Goal: Task Accomplishment & Management: Manage account settings

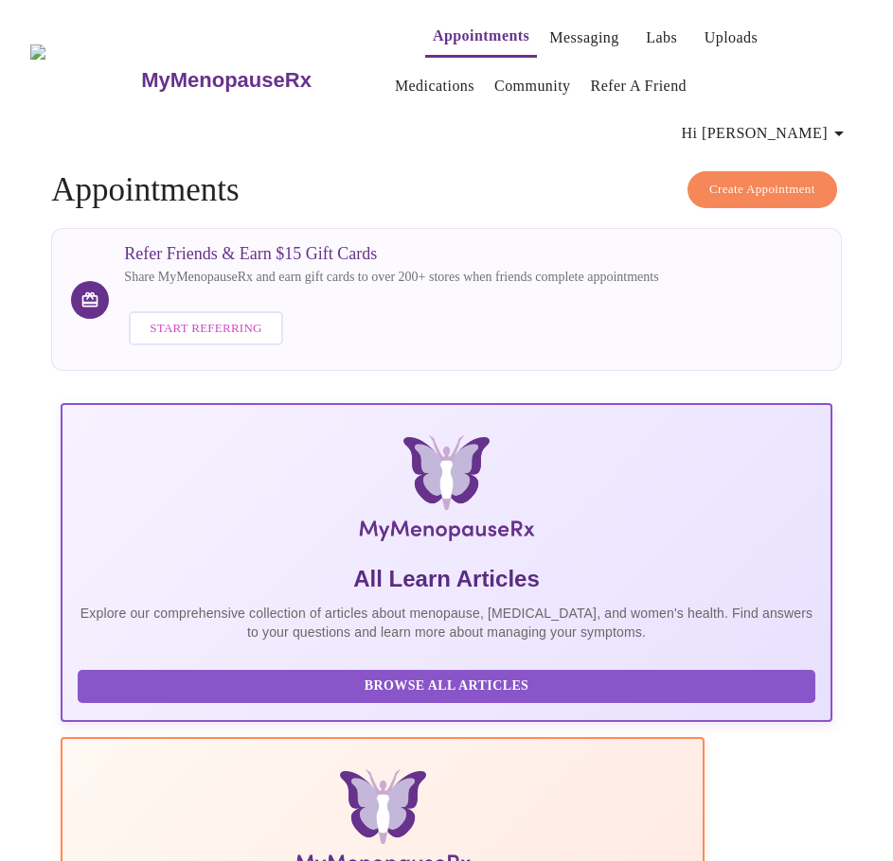
click at [704, 30] on link "Uploads" at bounding box center [731, 38] width 54 height 27
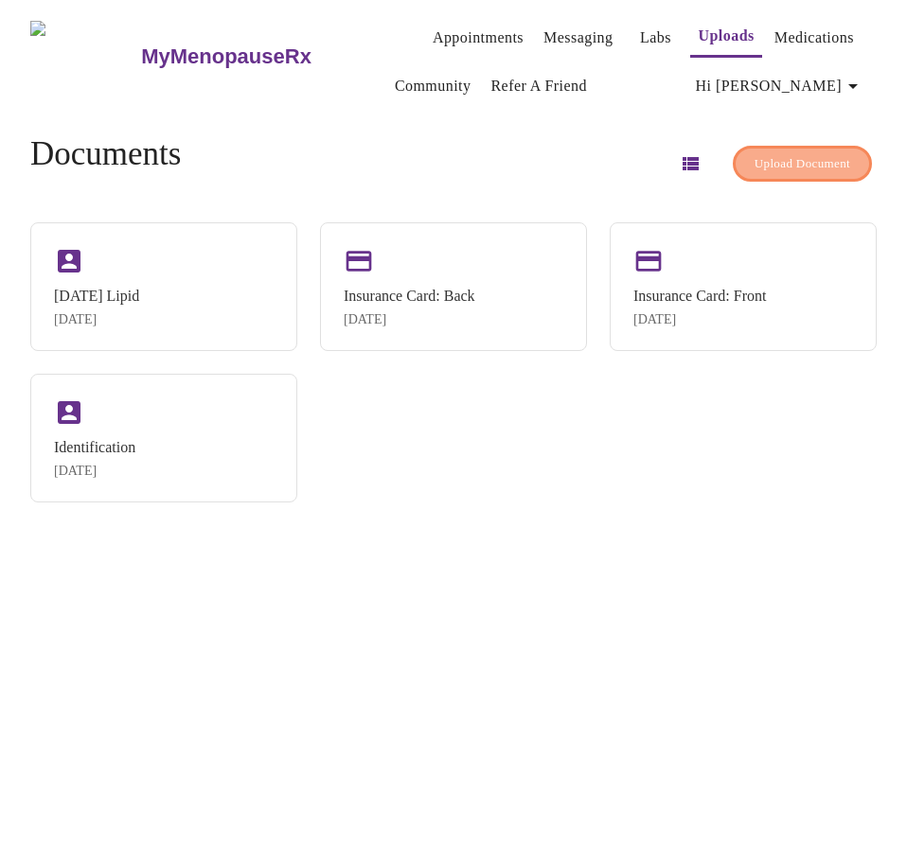
click at [786, 168] on button "Upload Document" at bounding box center [802, 164] width 139 height 37
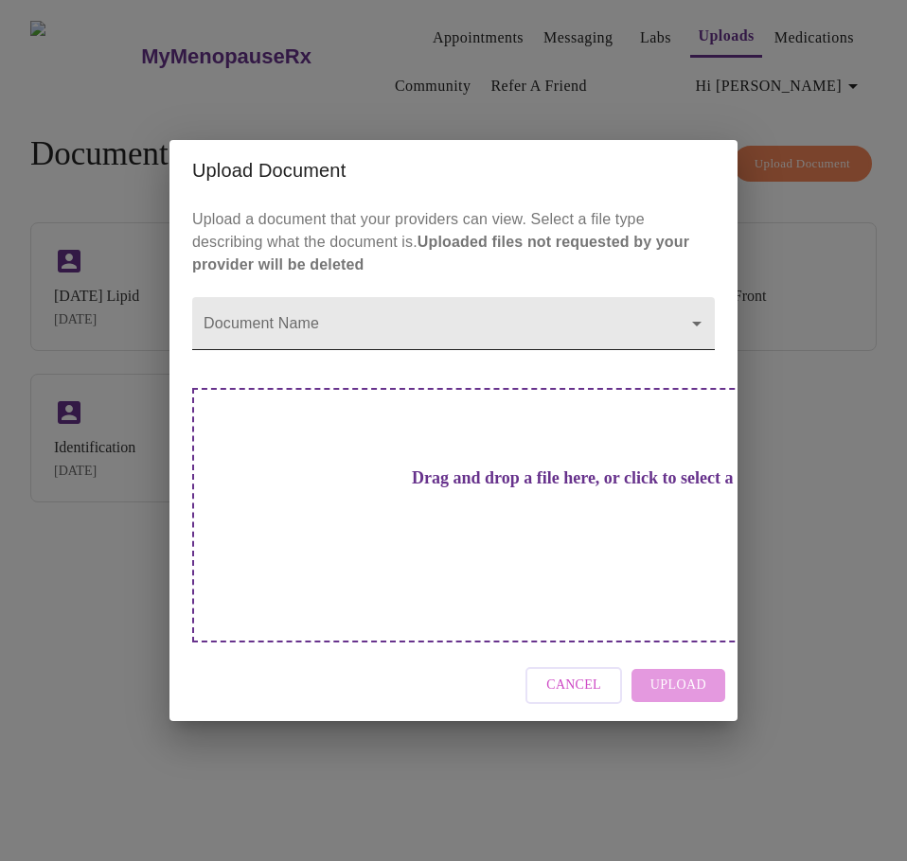
click at [453, 356] on body "MyMenopauseRx Appointments Messaging Labs Uploads Medications Community Refer a…" at bounding box center [454, 438] width 892 height 861
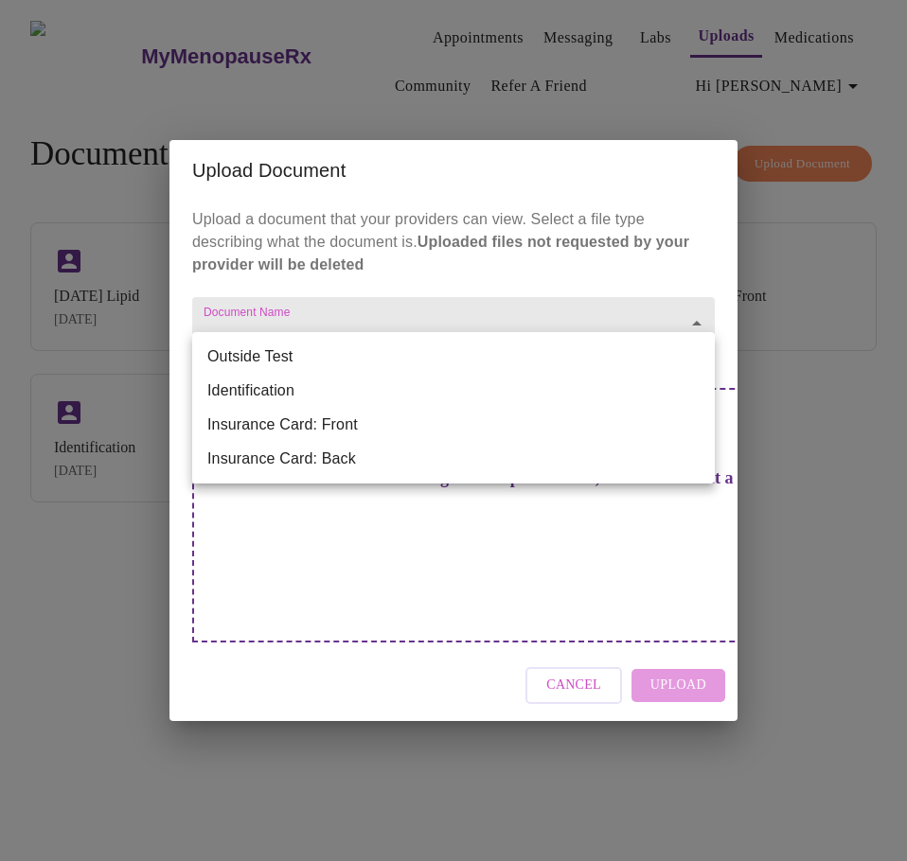
click at [338, 361] on li "Outside Test" at bounding box center [453, 357] width 522 height 34
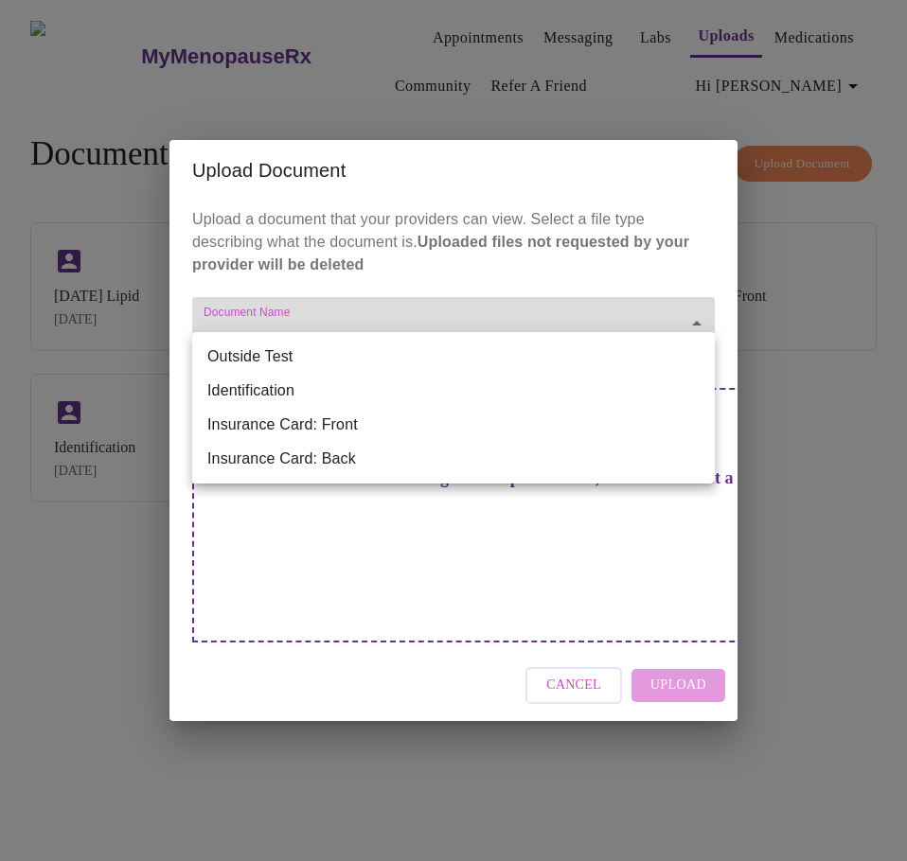
type input "Outside Test"
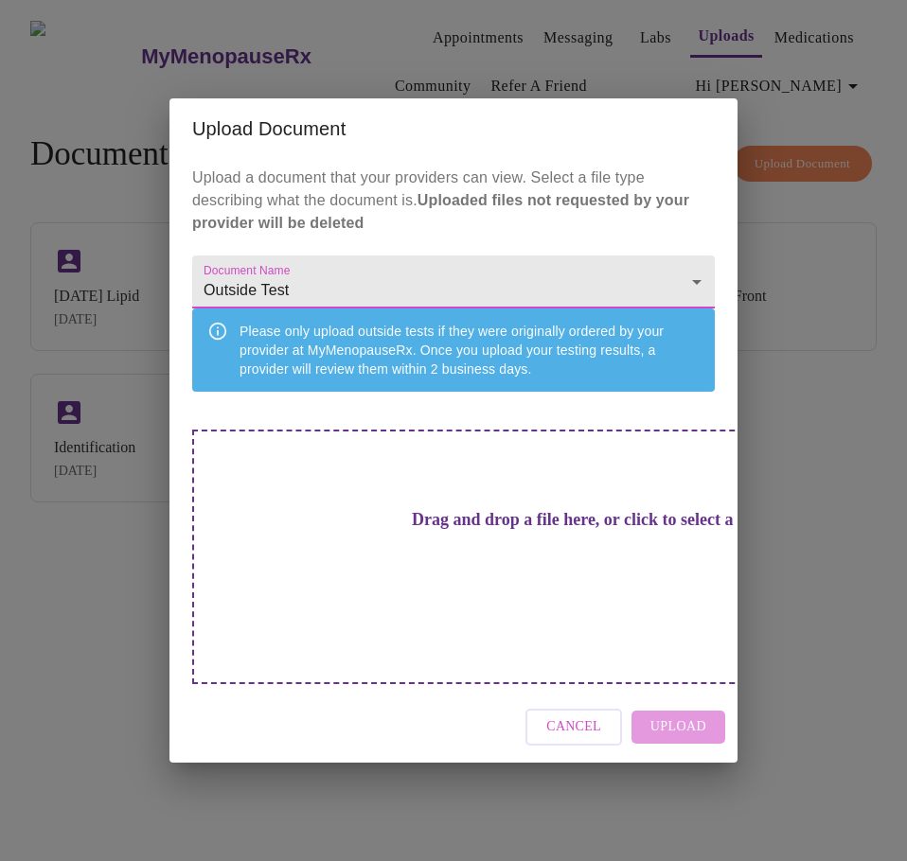
click at [309, 507] on div "Drag and drop a file here, or click to select a file" at bounding box center [585, 557] width 787 height 255
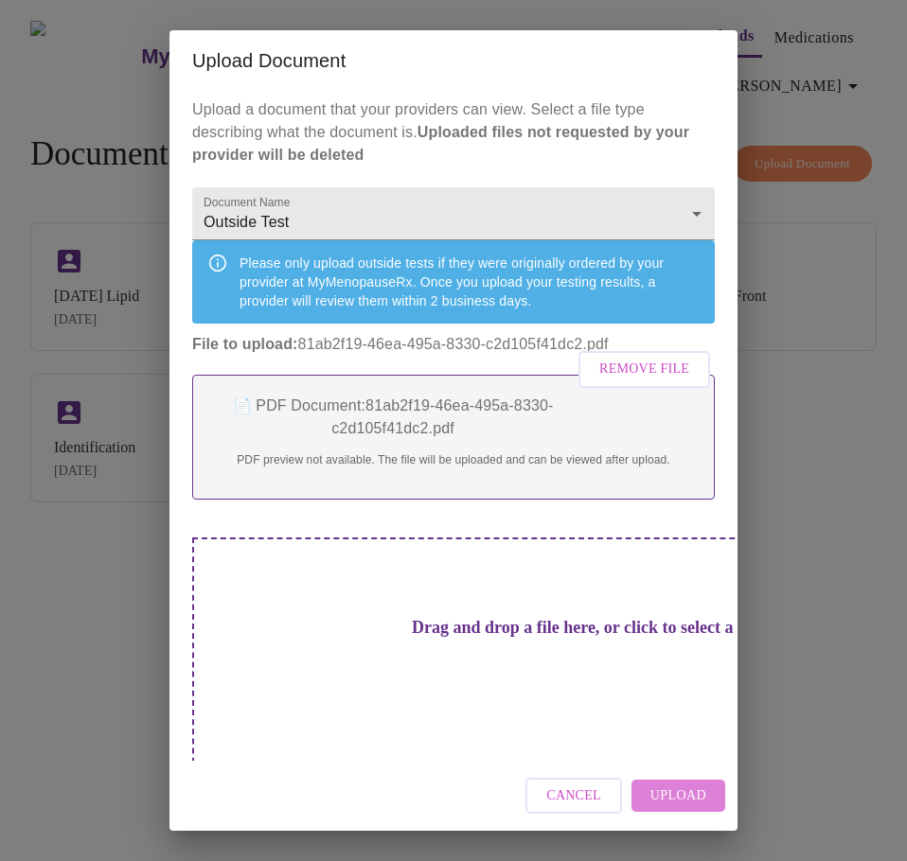
click at [681, 793] on span "Upload" at bounding box center [678, 797] width 56 height 24
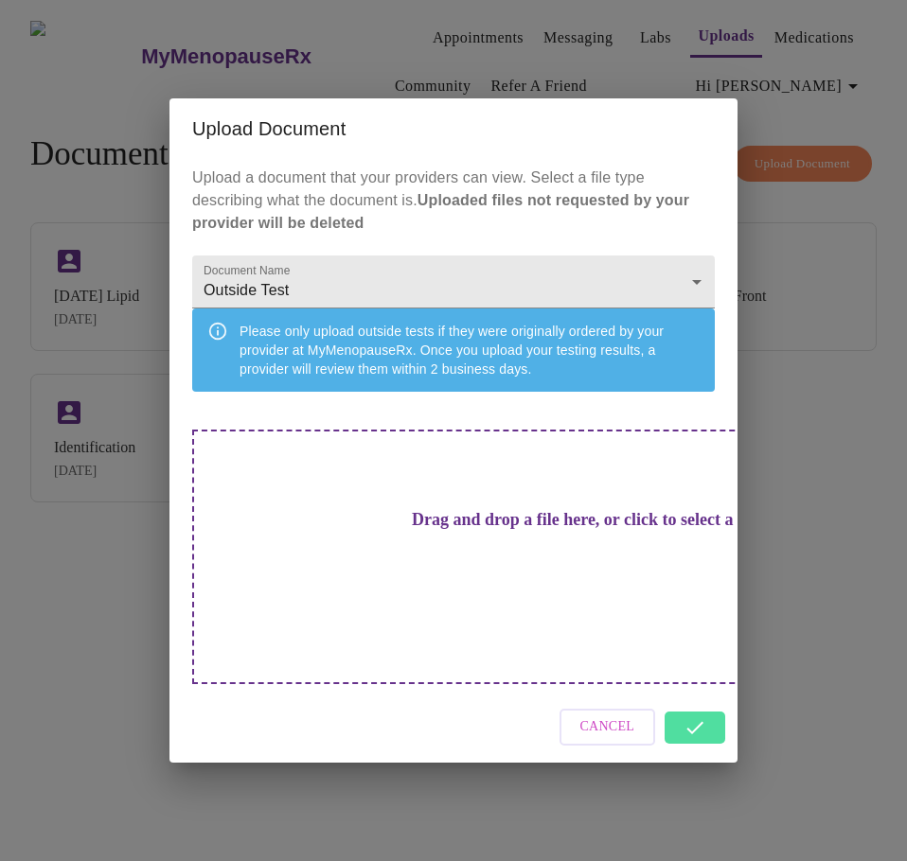
click at [808, 254] on div "Upload Document Upload a document that your providers can view. Select a file t…" at bounding box center [453, 430] width 907 height 861
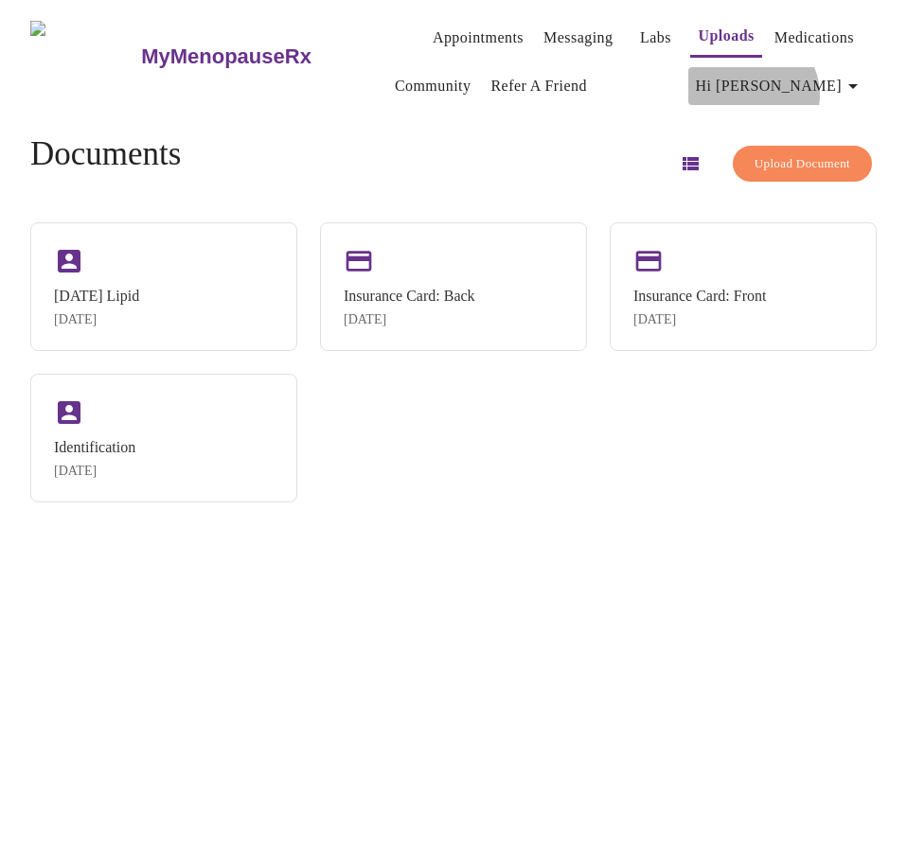
click at [834, 86] on span "Hi [PERSON_NAME]" at bounding box center [780, 86] width 168 height 27
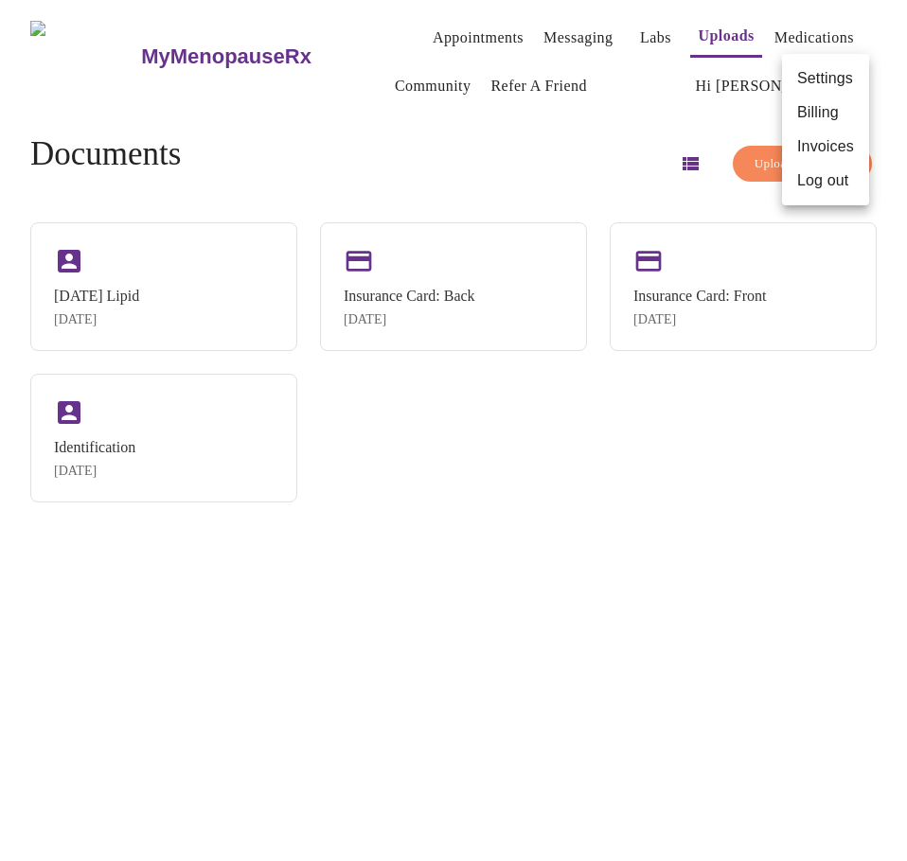
click at [832, 179] on li "Log out" at bounding box center [825, 181] width 87 height 34
